Goal: Transaction & Acquisition: Purchase product/service

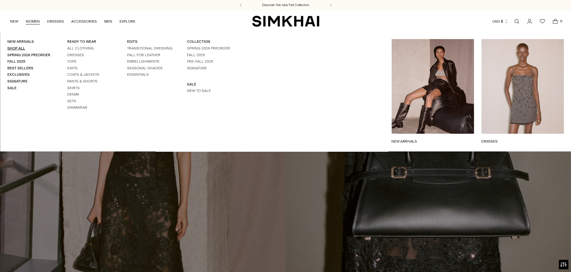
click at [17, 46] on link "Shop All" at bounding box center [16, 48] width 18 height 4
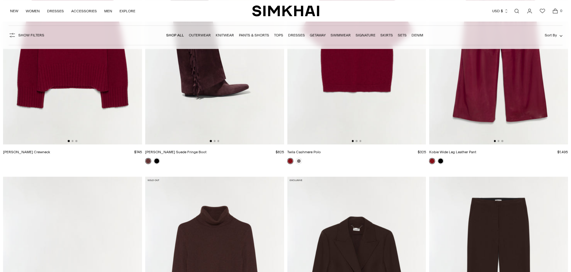
scroll to position [3749, 0]
